Goal: Task Accomplishment & Management: Manage account settings

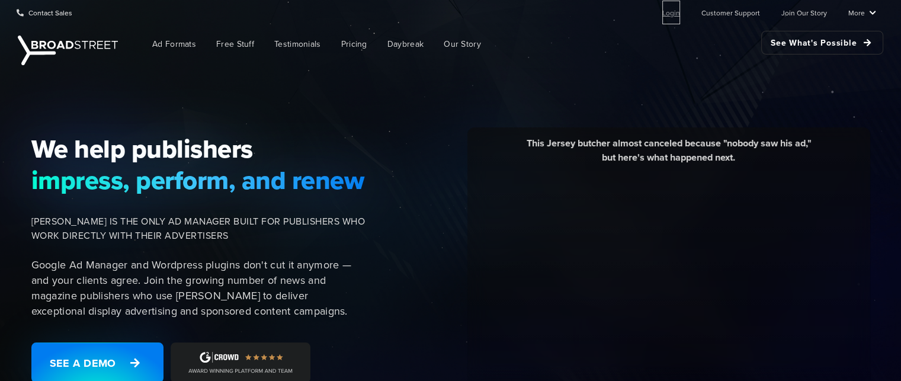
click at [680, 14] on link "Login" at bounding box center [672, 13] width 18 height 24
click at [676, 17] on link "Login" at bounding box center [672, 13] width 18 height 24
click at [671, 17] on link "Login" at bounding box center [672, 13] width 18 height 24
